Goal: Task Accomplishment & Management: Manage account settings

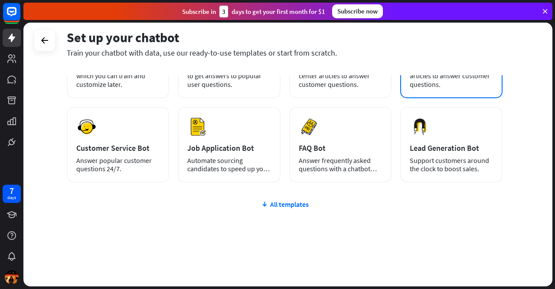
scroll to position [95, 0]
click at [309, 197] on div "plus Blank Bot Create a blank chatbot, which you can train and customize later.…" at bounding box center [285, 152] width 436 height 267
click at [306, 200] on div "All templates" at bounding box center [285, 203] width 436 height 9
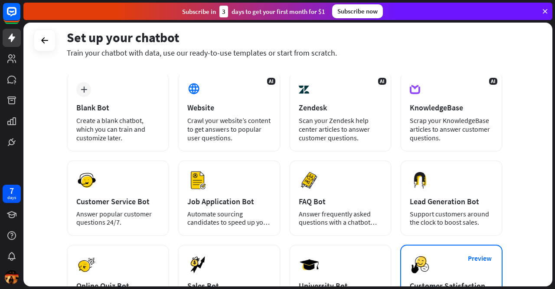
scroll to position [0, 0]
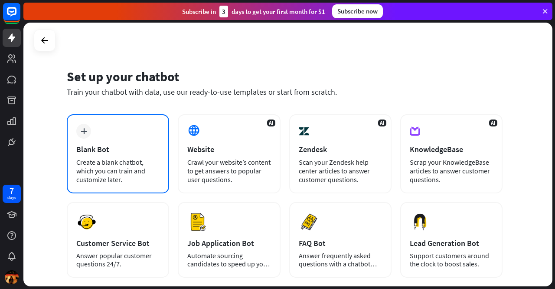
click at [161, 166] on div "plus Blank Bot Create a blank chatbot, which you can train and customize later." at bounding box center [118, 153] width 102 height 79
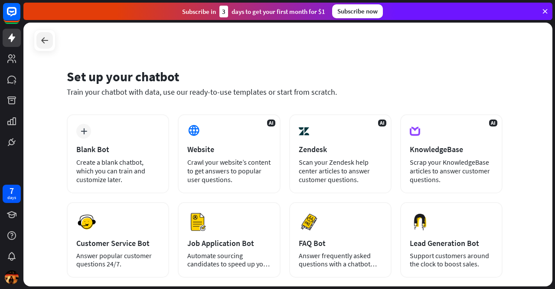
click at [46, 39] on icon at bounding box center [44, 40] width 10 height 10
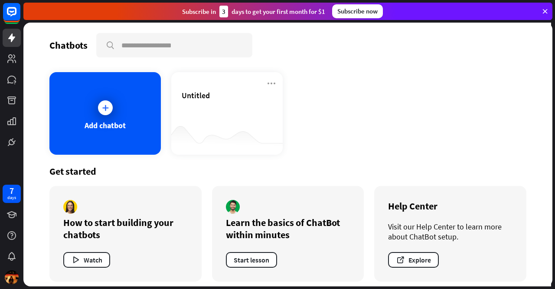
click at [73, 49] on div "Chatbots" at bounding box center [68, 45] width 38 height 12
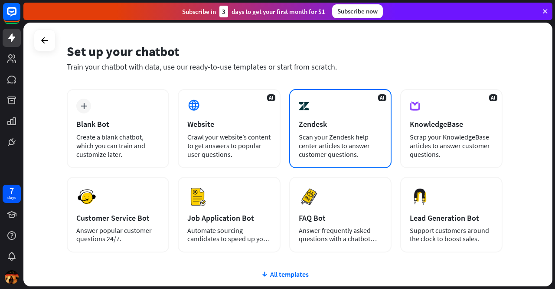
scroll to position [87, 0]
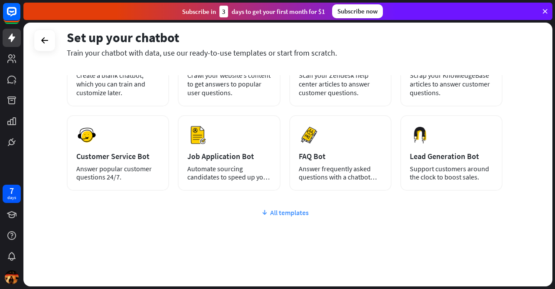
click at [292, 213] on div "All templates" at bounding box center [285, 212] width 436 height 9
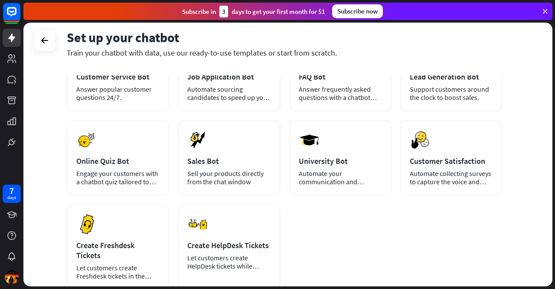
scroll to position [220, 0]
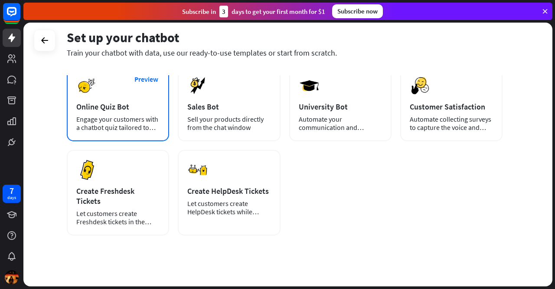
click at [151, 119] on div "Engage your customers with a chatbot quiz tailored to your needs." at bounding box center [117, 123] width 83 height 16
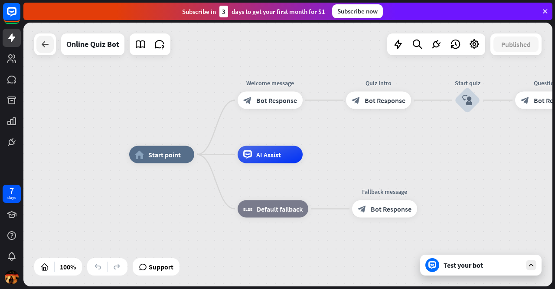
click at [39, 40] on div at bounding box center [44, 44] width 17 height 17
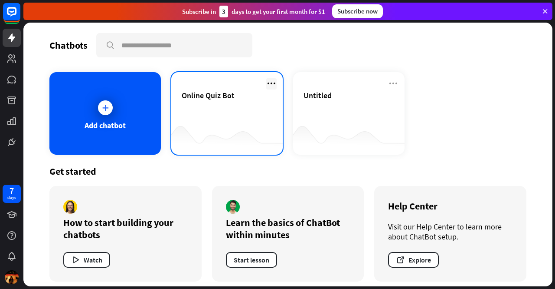
click at [266, 79] on icon at bounding box center [271, 83] width 10 height 10
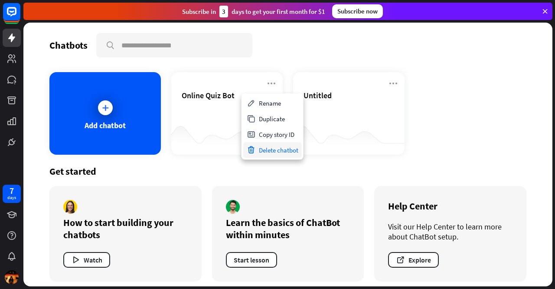
click at [268, 151] on div "Delete chatbot" at bounding box center [272, 150] width 59 height 16
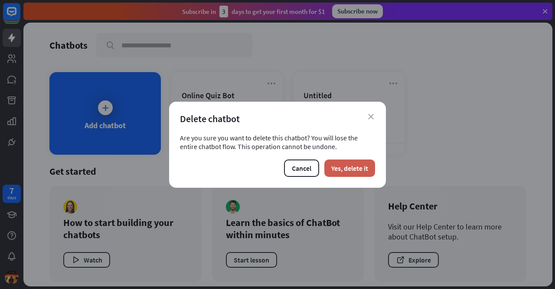
click at [335, 164] on button "Yes, delete it" at bounding box center [350, 167] width 51 height 17
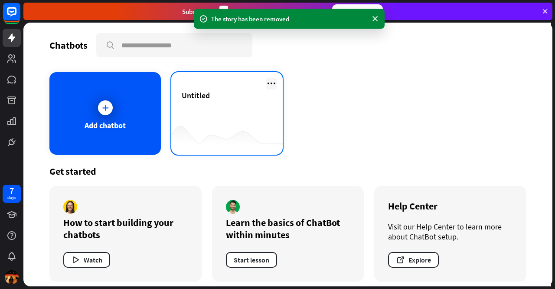
click at [270, 84] on icon at bounding box center [271, 83] width 10 height 10
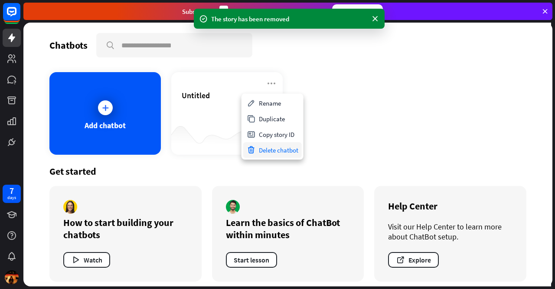
click at [278, 151] on div "Delete chatbot" at bounding box center [272, 150] width 59 height 16
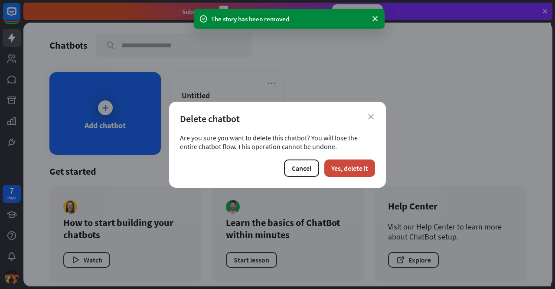
click at [331, 157] on div "close Delete chatbot Are you sure you want to delete this chatbot? You will los…" at bounding box center [277, 145] width 217 height 86
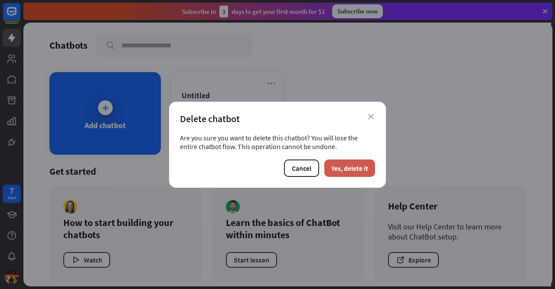
click at [347, 165] on button "Yes, delete it" at bounding box center [350, 167] width 51 height 17
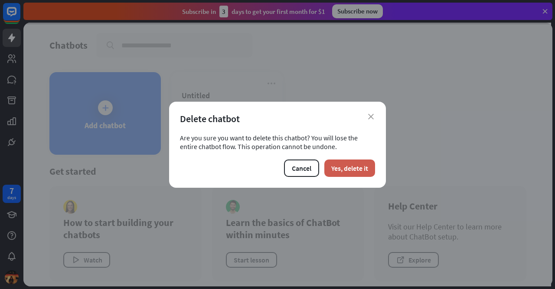
click at [348, 164] on button "Yes, delete it" at bounding box center [350, 167] width 51 height 17
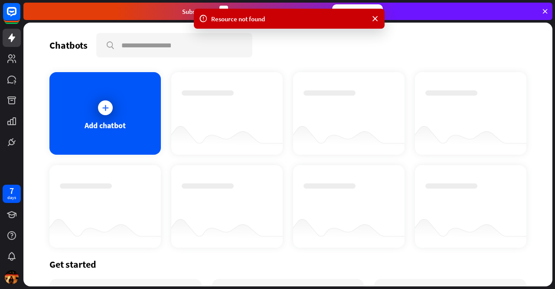
click at [75, 43] on div "Chatbots" at bounding box center [68, 45] width 38 height 12
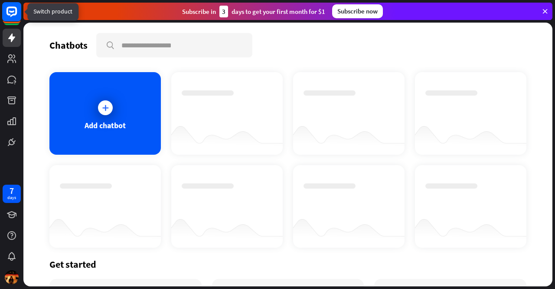
click at [10, 13] on rect at bounding box center [11, 11] width 19 height 19
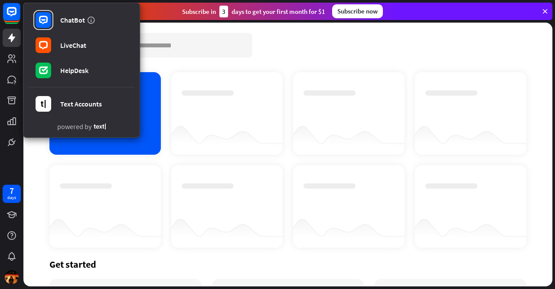
click at [329, 37] on div "Chatbots search" at bounding box center [287, 45] width 477 height 24
